Goal: Task Accomplishment & Management: Complete application form

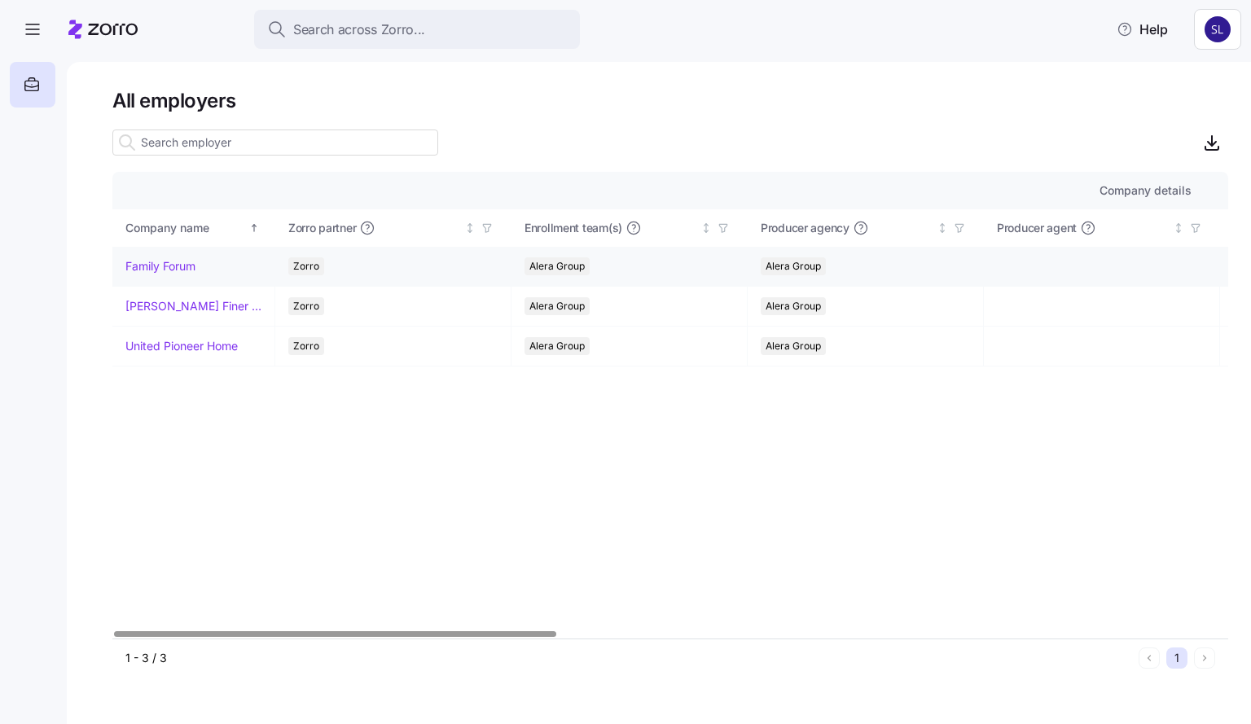
click at [175, 265] on link "Family Forum" at bounding box center [160, 266] width 70 height 16
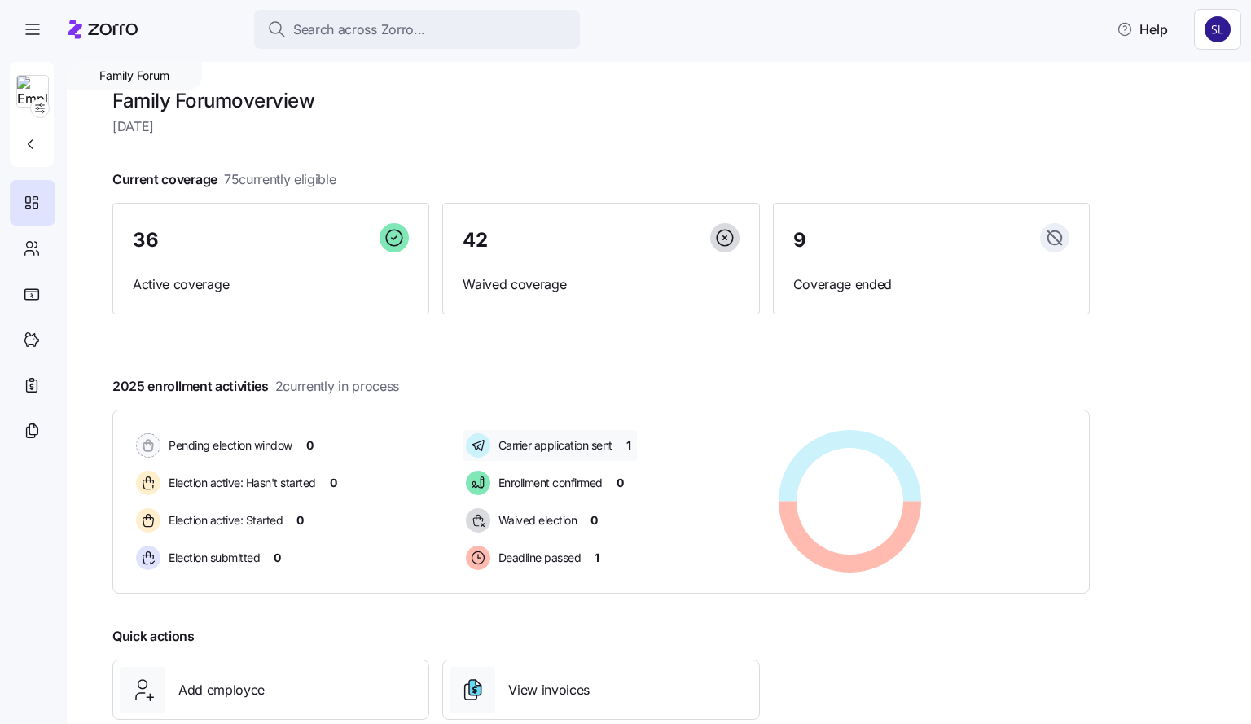
click at [628, 446] on span "1" at bounding box center [628, 445] width 5 height 16
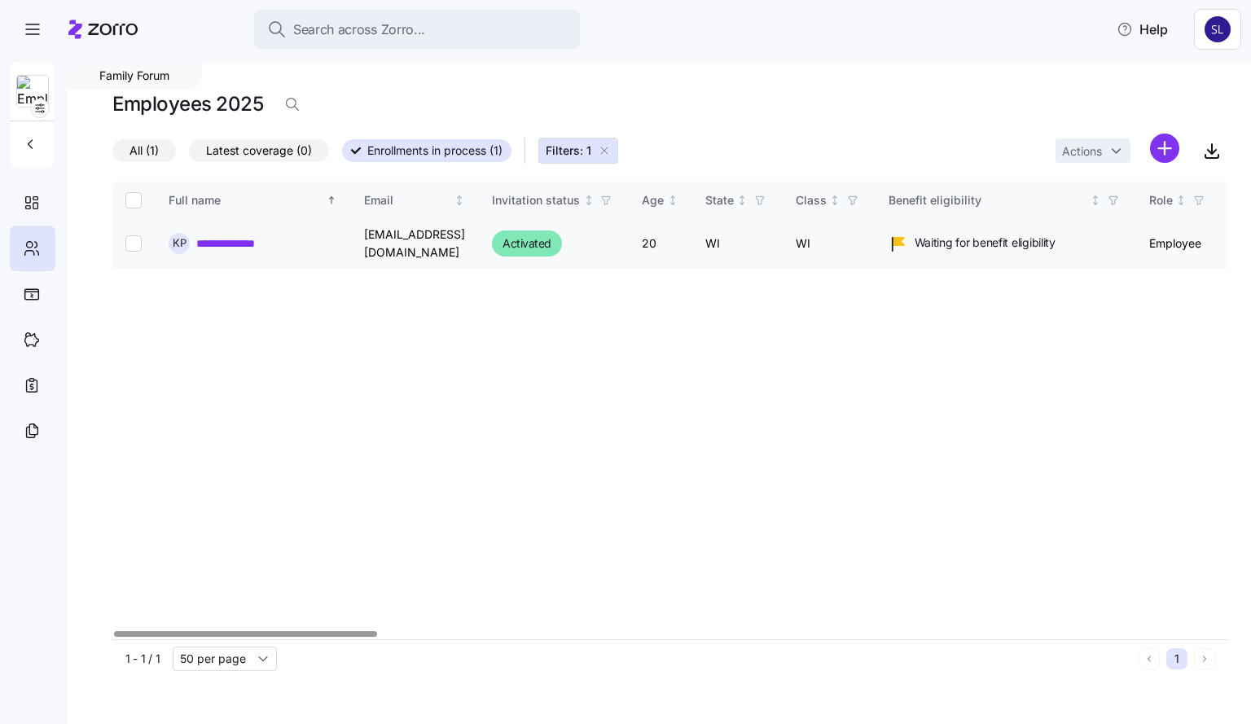
click at [258, 241] on link "**********" at bounding box center [232, 243] width 73 height 16
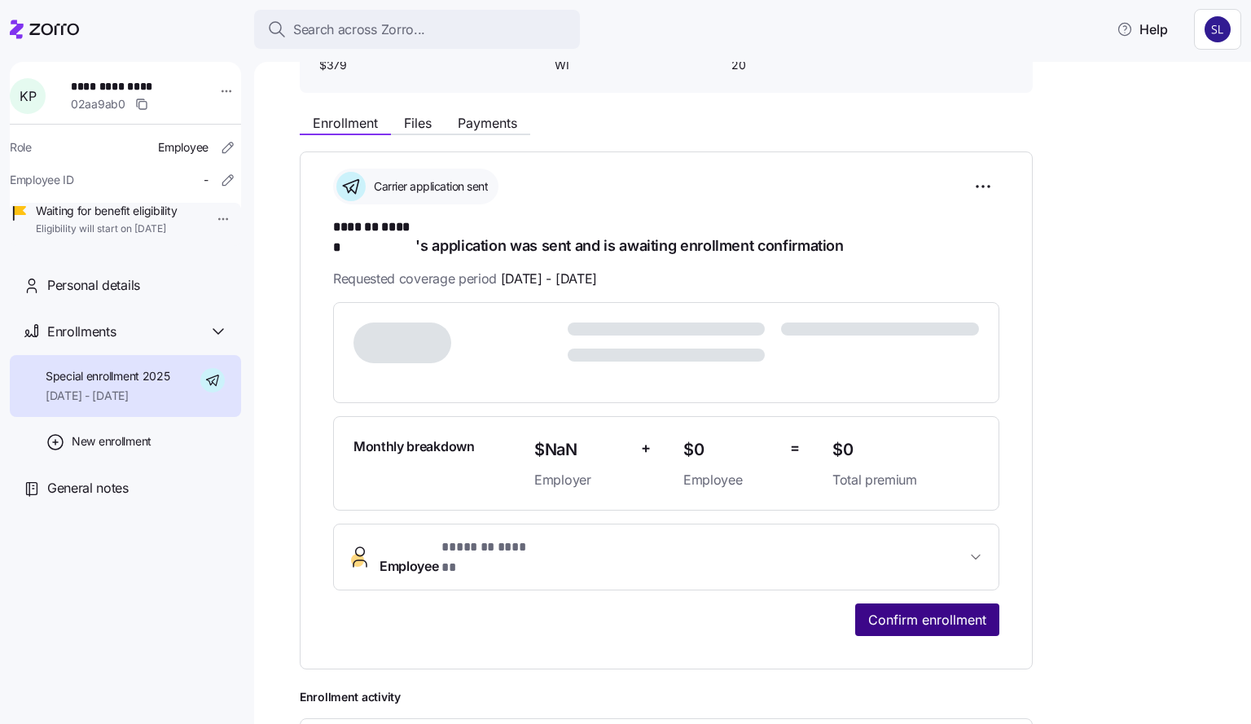
scroll to position [326, 0]
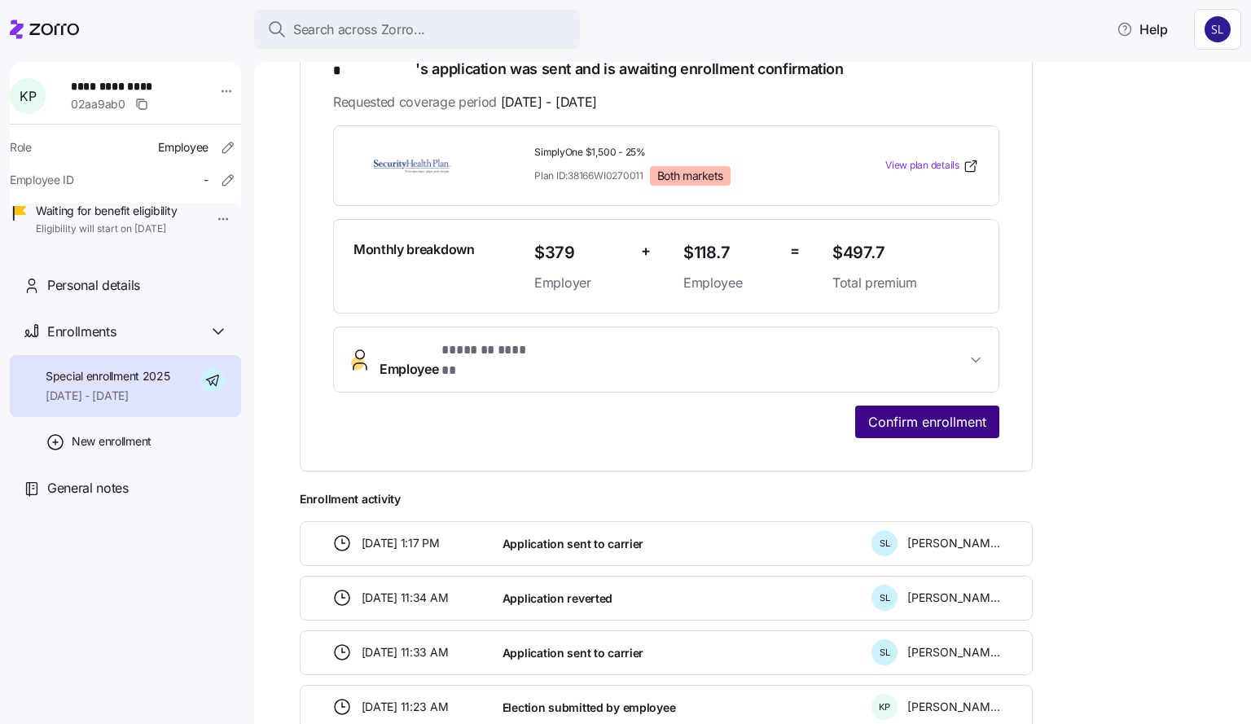
click at [938, 412] on span "Confirm enrollment" at bounding box center [927, 422] width 118 height 20
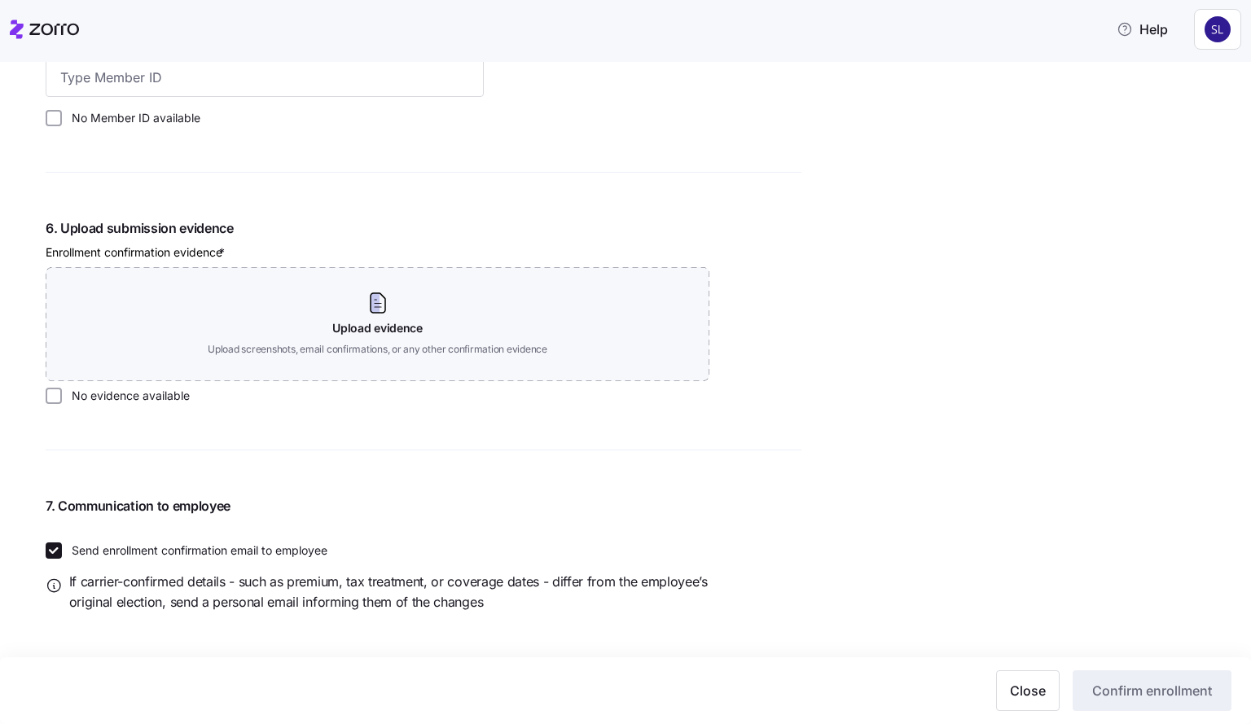
scroll to position [1750, 0]
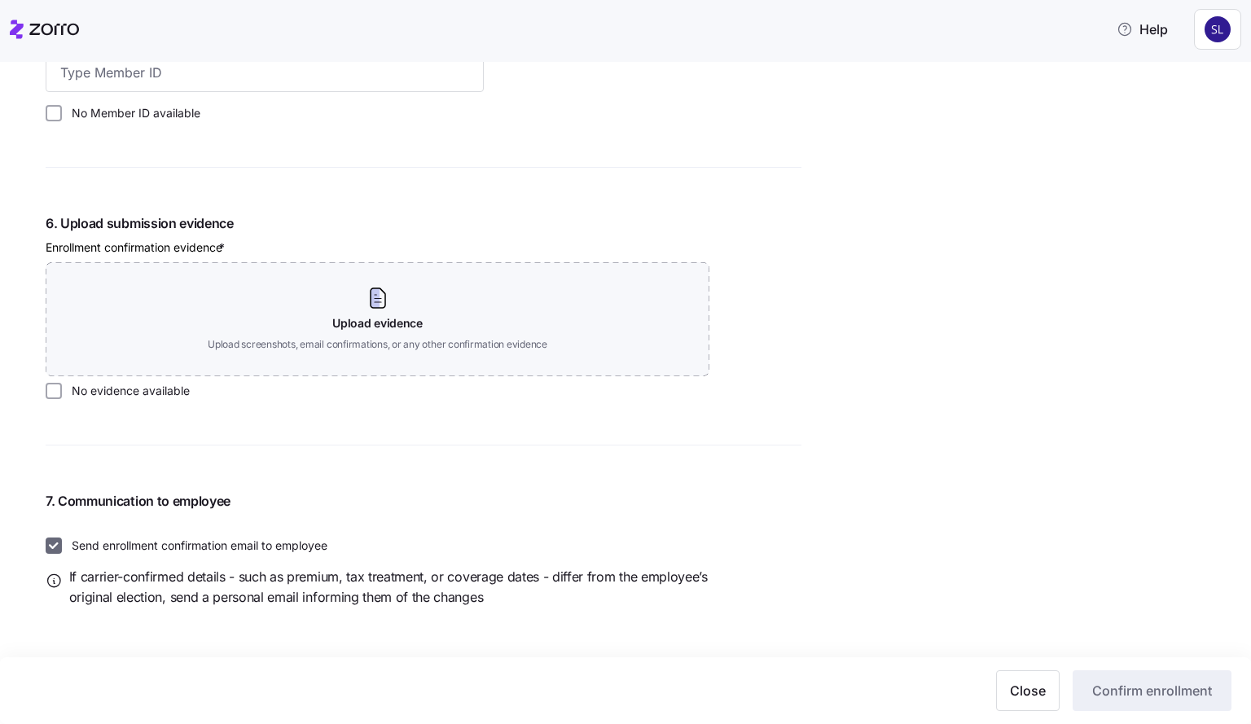
click at [58, 549] on input "Send enrollment confirmation email to employee" at bounding box center [54, 545] width 16 height 16
checkbox input "false"
click at [54, 391] on input "No evidence available" at bounding box center [54, 391] width 16 height 16
checkbox input "true"
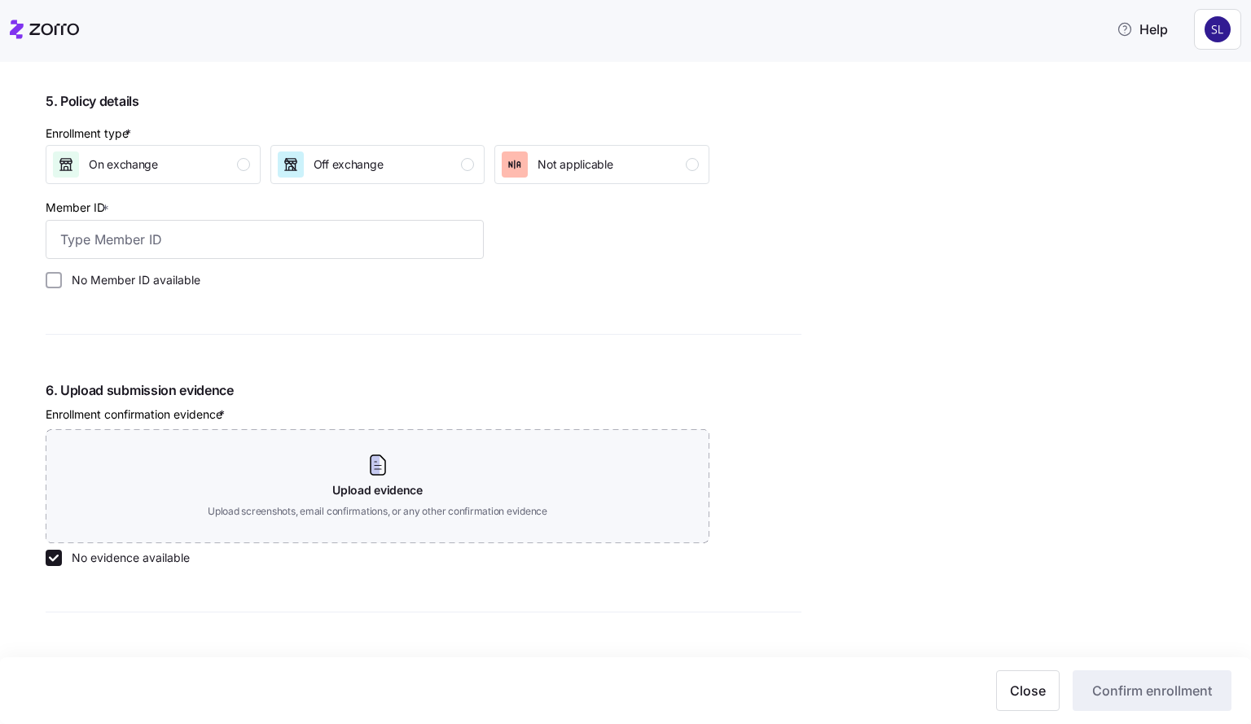
scroll to position [1343, 0]
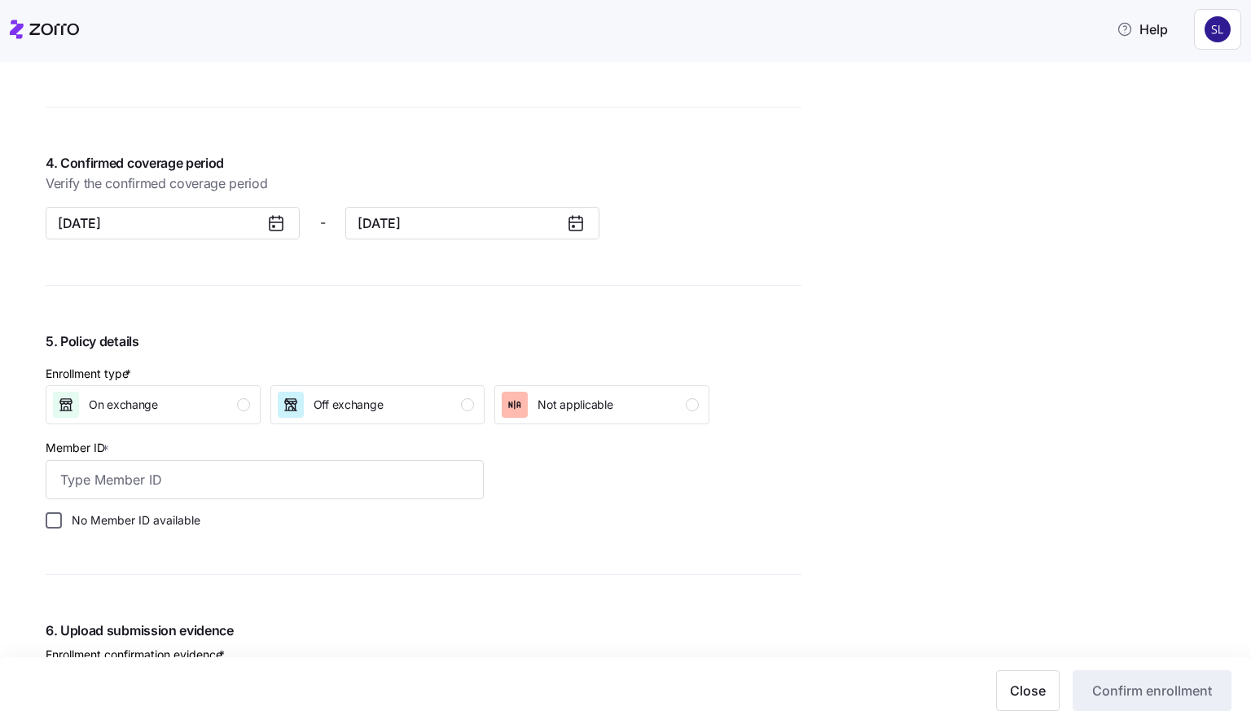
click at [54, 524] on input "No Member ID available" at bounding box center [54, 520] width 16 height 16
checkbox input "true"
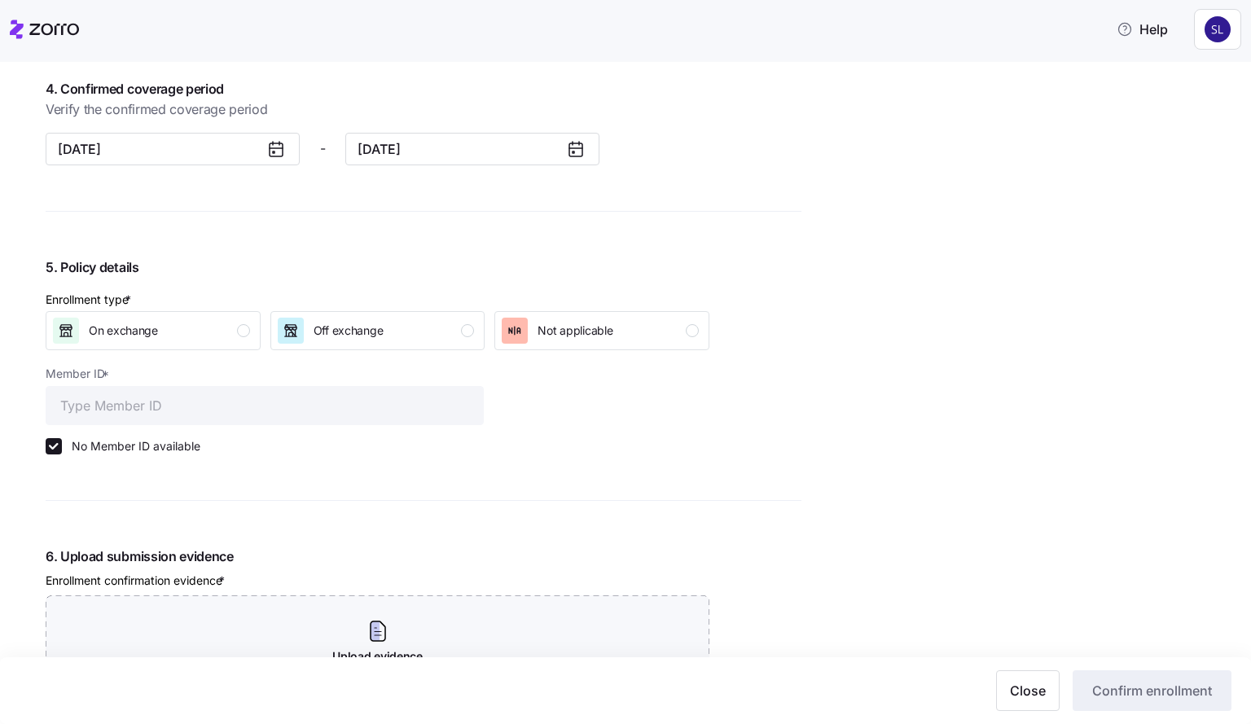
scroll to position [1425, 0]
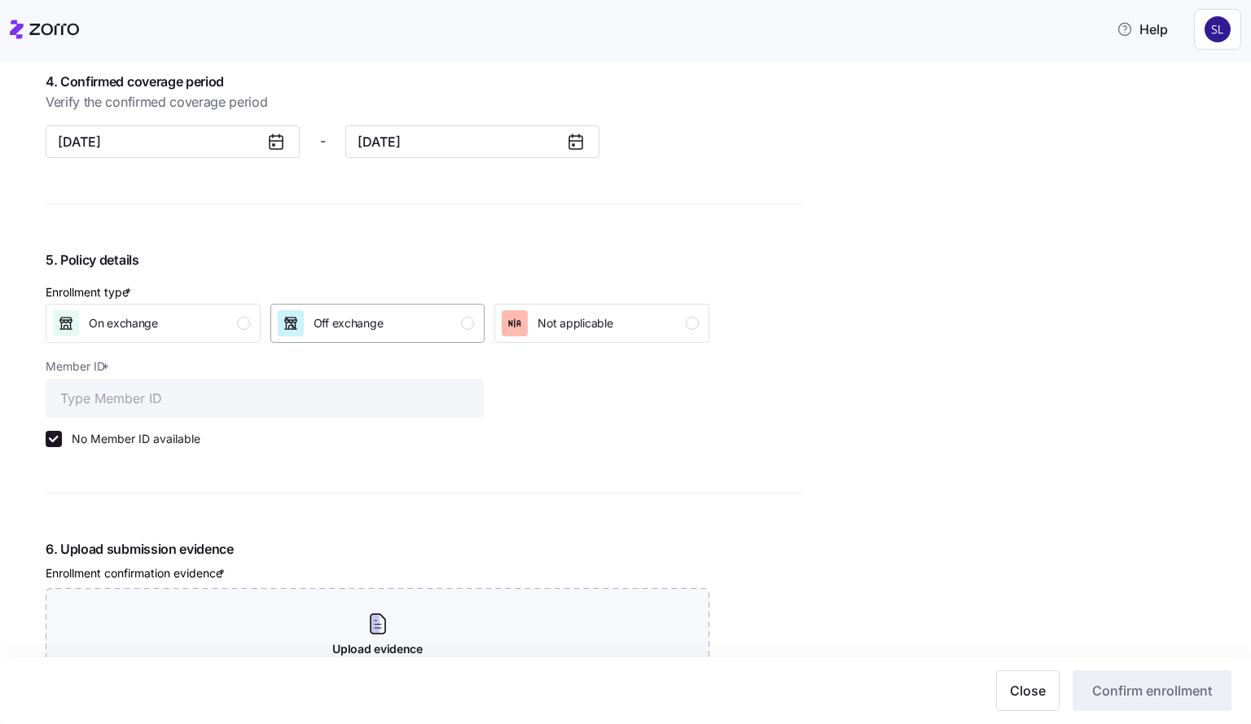
click at [467, 321] on div "button" at bounding box center [467, 323] width 13 height 13
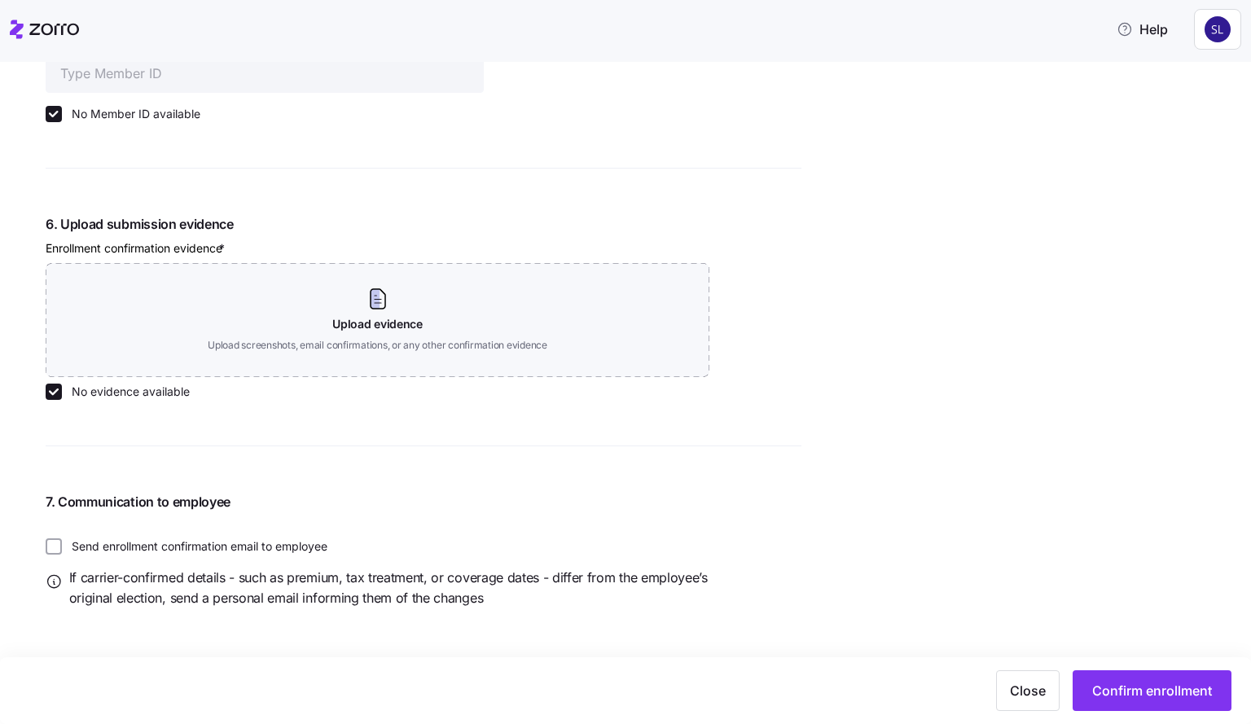
scroll to position [1750, 0]
click at [55, 388] on input "No evidence available" at bounding box center [54, 391] width 16 height 16
checkbox input "true"
click at [1186, 700] on button "Confirm enrollment" at bounding box center [1151, 690] width 159 height 41
